Goal: Task Accomplishment & Management: Manage account settings

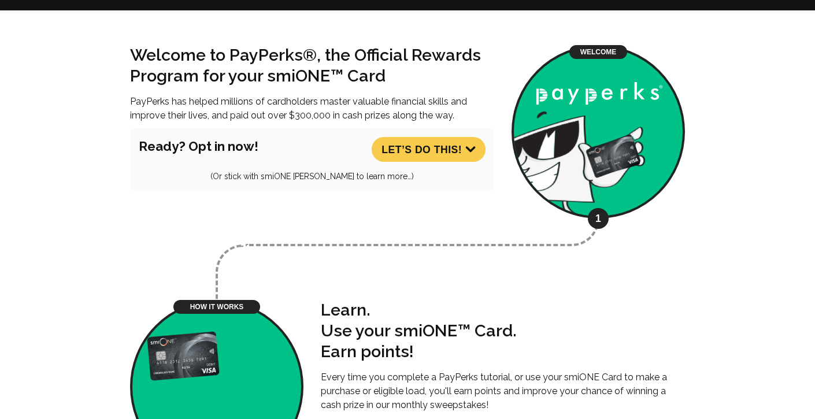
scroll to position [409, 0]
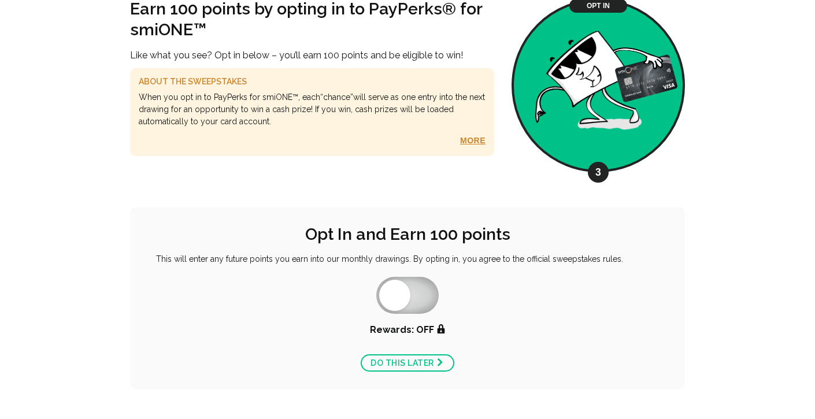
scroll to position [1003, 0]
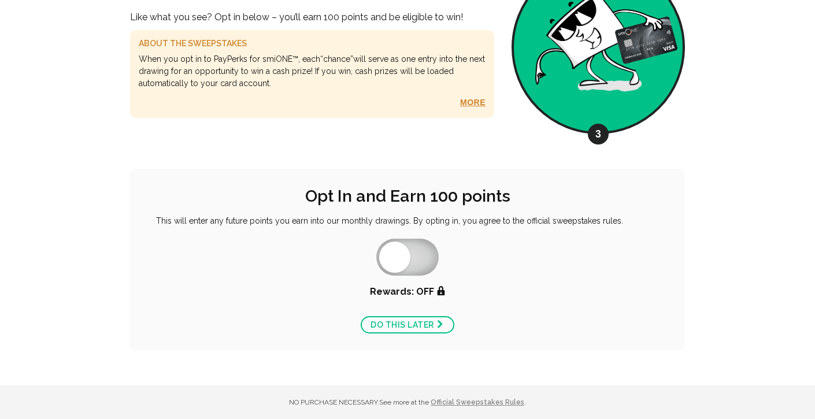
click at [391, 251] on label "Opt in to Rewards" at bounding box center [407, 257] width 62 height 37
click at [379, 241] on input "Opt in to Rewards" at bounding box center [379, 240] width 1 height 1
checkbox input "true"
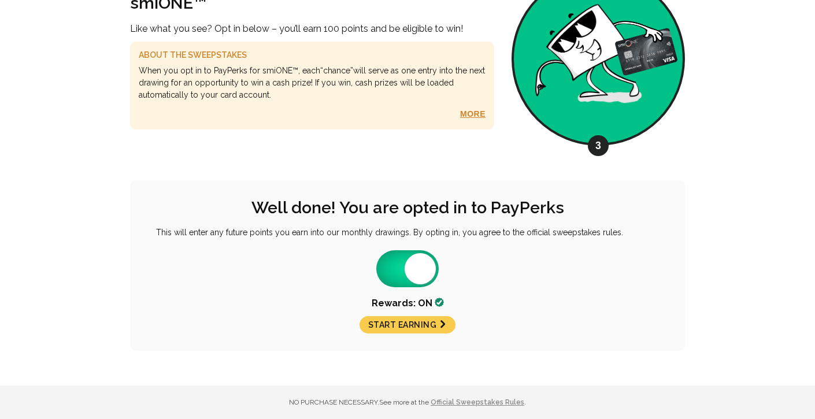
scroll to position [992, 0]
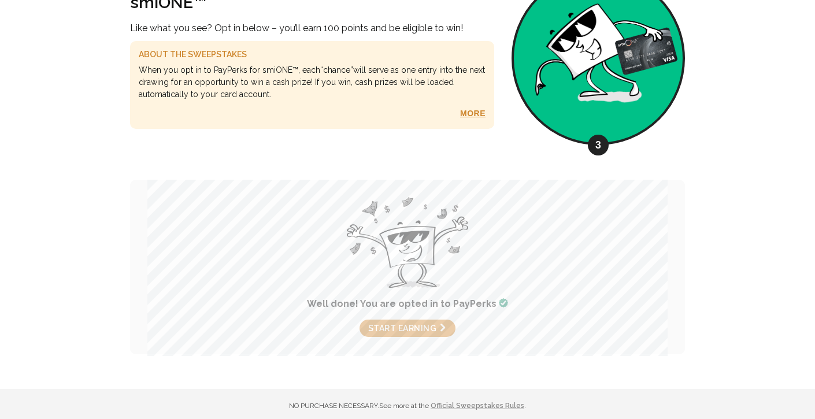
click at [427, 325] on link "Start Earning →" at bounding box center [407, 328] width 97 height 17
